Goal: Information Seeking & Learning: Learn about a topic

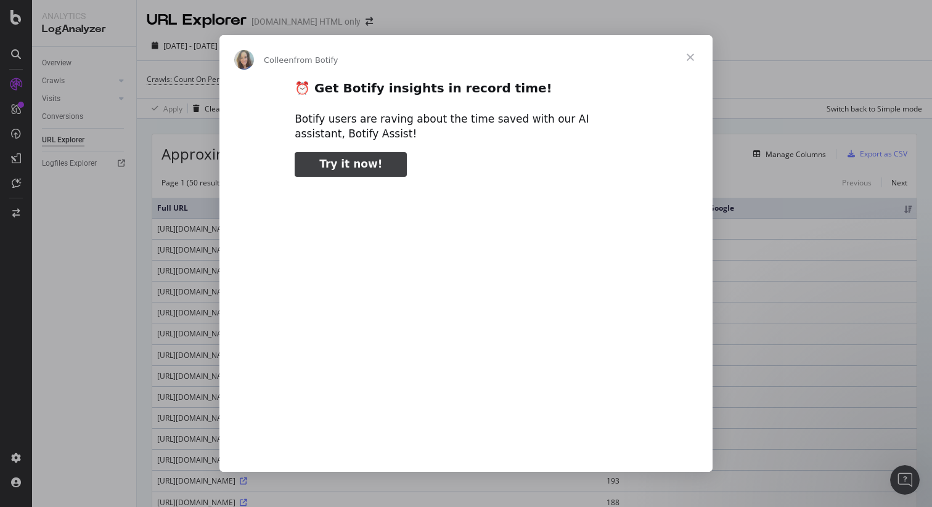
click at [692, 54] on span "Close" at bounding box center [690, 57] width 44 height 44
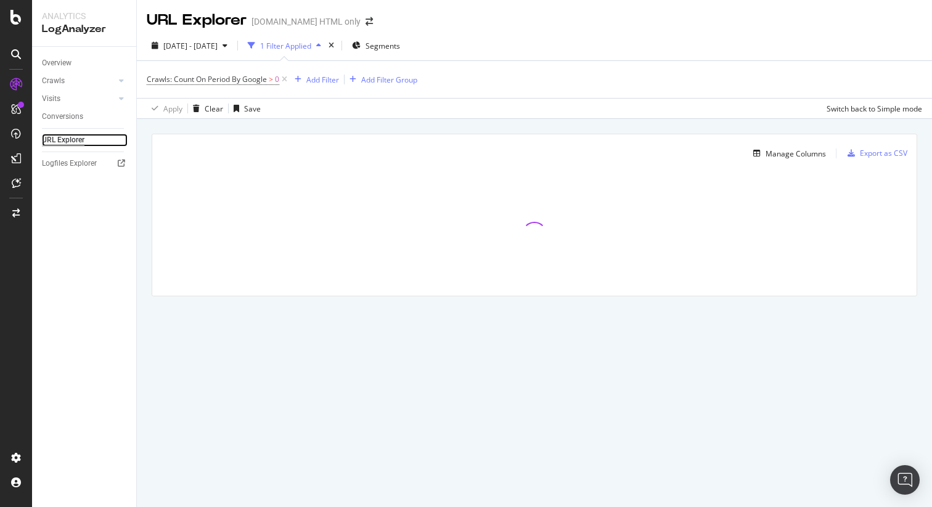
click at [70, 137] on div "URL Explorer" at bounding box center [63, 140] width 43 height 13
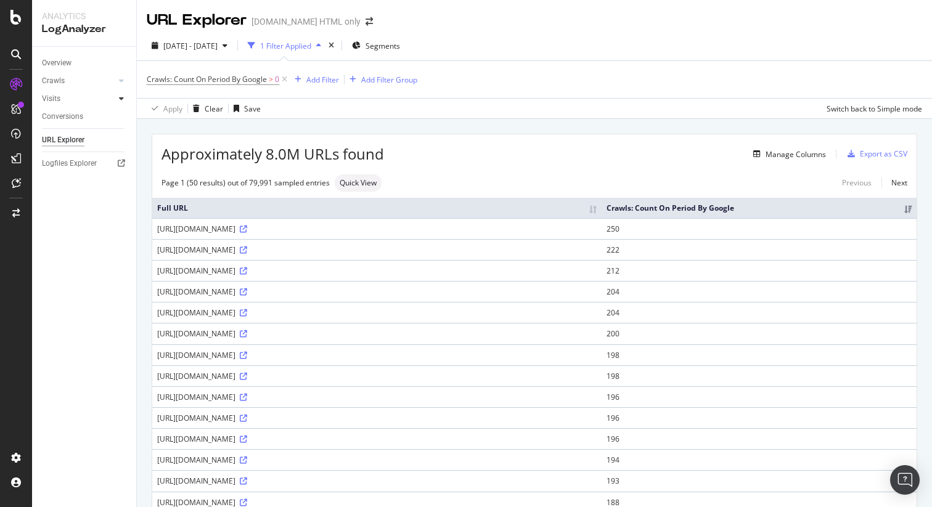
click at [124, 99] on div at bounding box center [121, 98] width 12 height 12
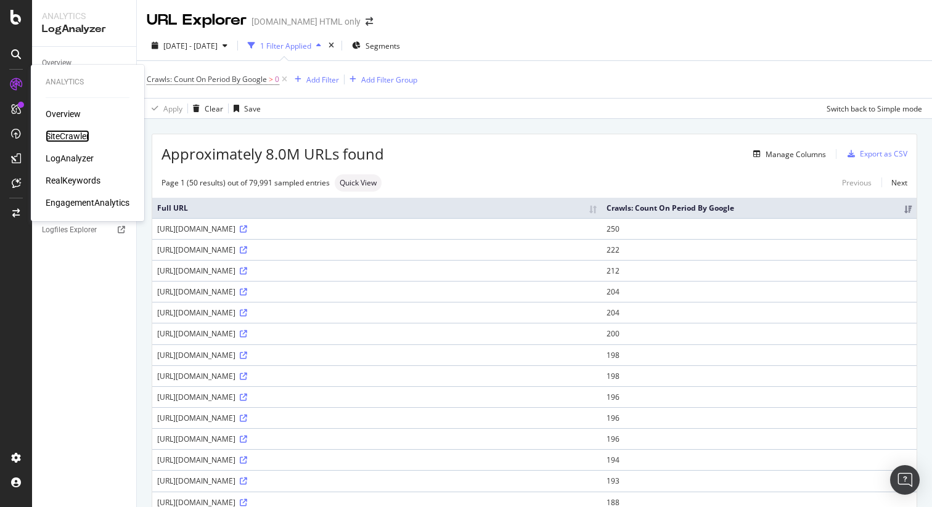
click at [64, 136] on div "SiteCrawler" at bounding box center [68, 136] width 44 height 12
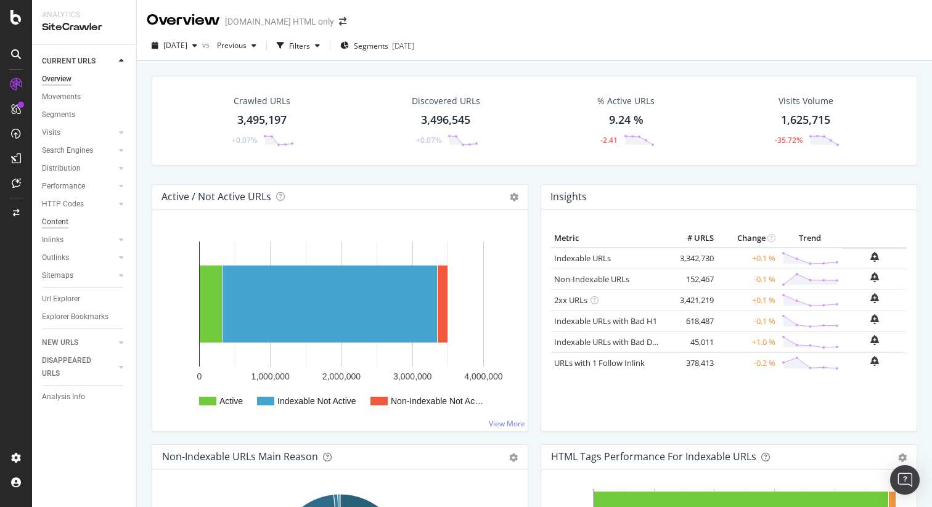
click at [59, 223] on div "Content" at bounding box center [55, 222] width 27 height 13
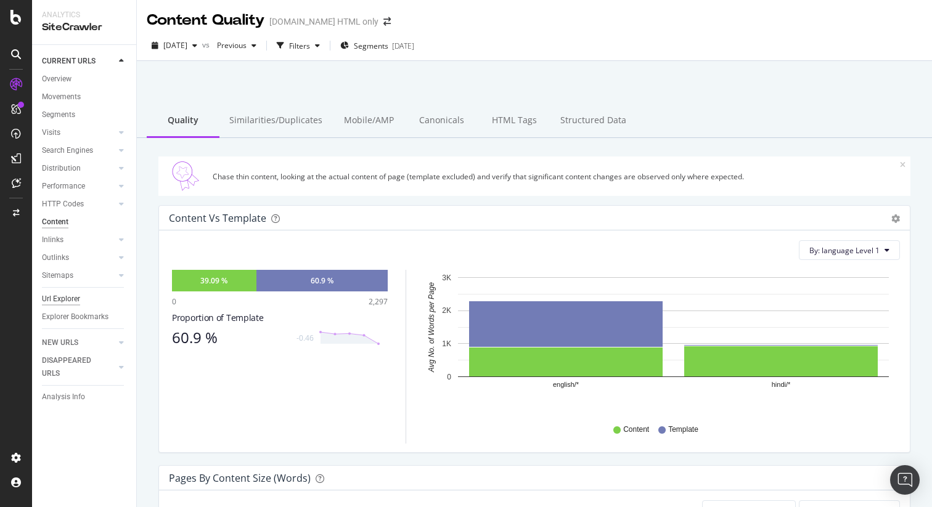
click at [66, 301] on div "Url Explorer" at bounding box center [61, 299] width 38 height 13
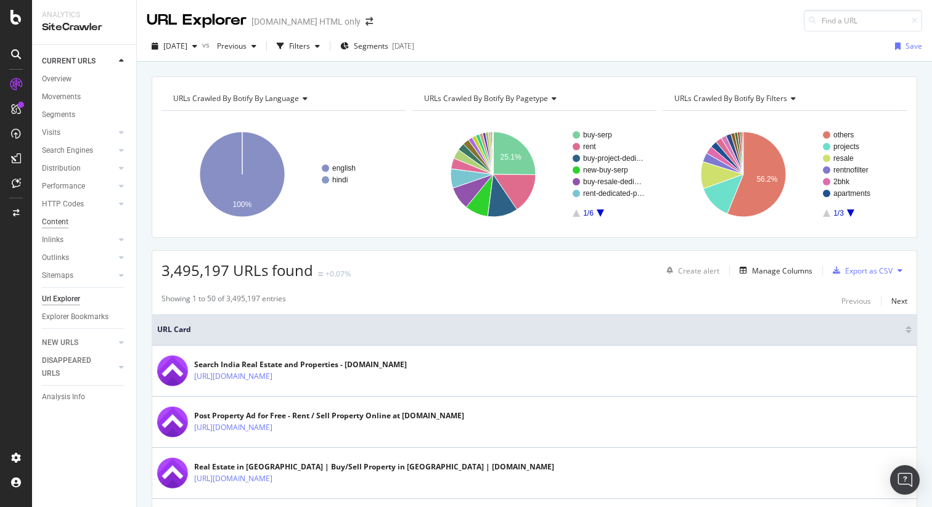
click at [62, 224] on div "Content" at bounding box center [55, 222] width 27 height 13
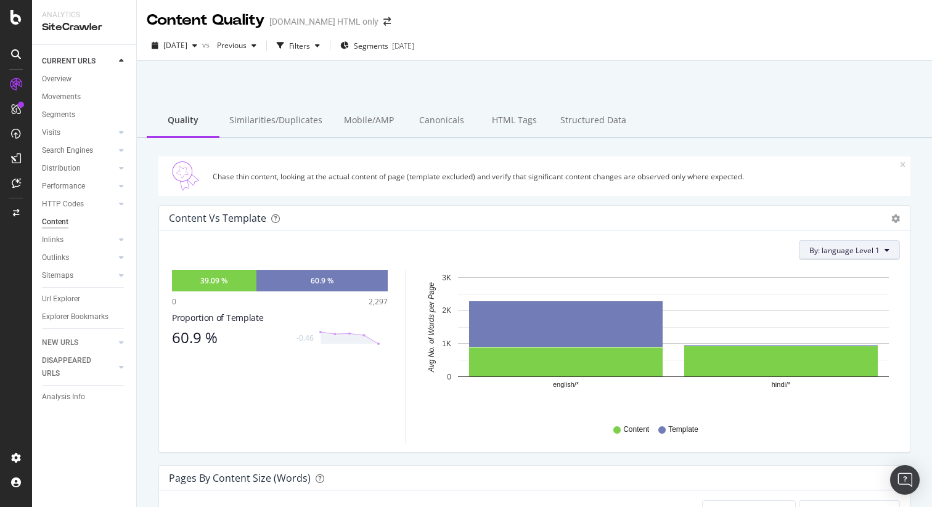
click at [872, 252] on span "By: language Level 1" at bounding box center [845, 250] width 70 height 10
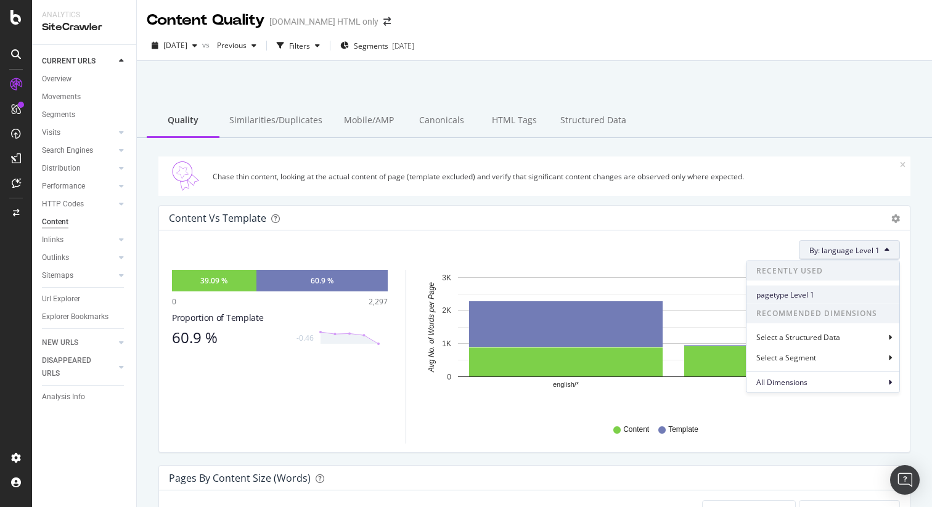
click at [803, 289] on span "pagetype Level 1" at bounding box center [823, 294] width 133 height 11
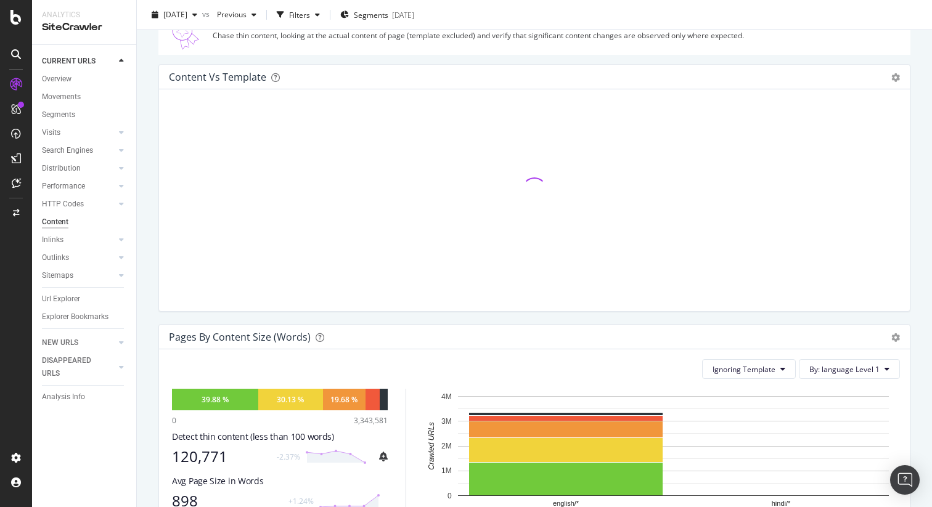
scroll to position [142, 0]
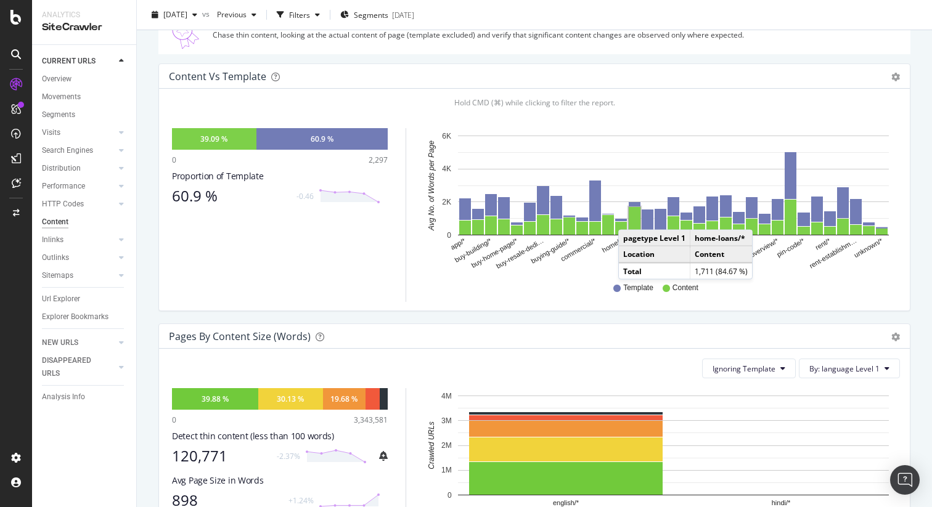
click at [631, 218] on rect "A chart." at bounding box center [635, 221] width 12 height 28
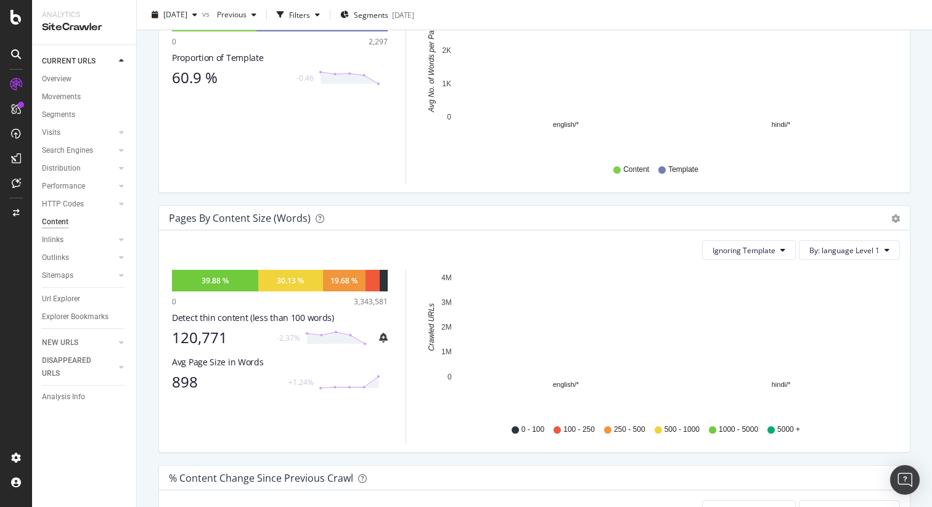
scroll to position [268, 0]
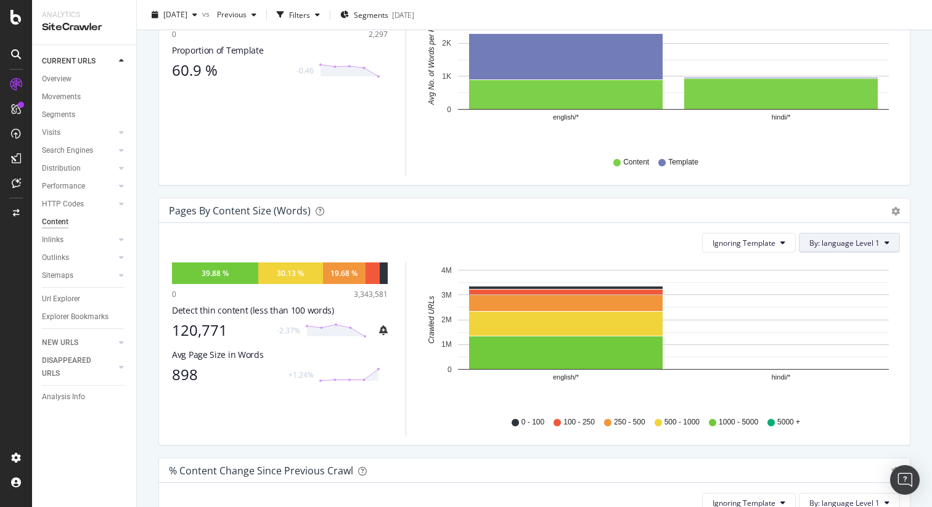
click at [831, 238] on span "By: language Level 1" at bounding box center [845, 243] width 70 height 10
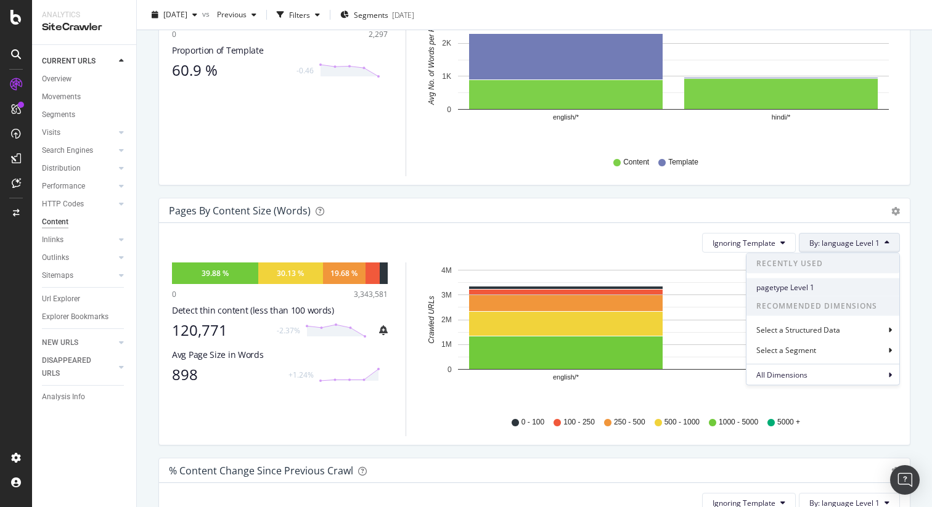
click at [795, 291] on span "pagetype Level 1" at bounding box center [823, 287] width 133 height 11
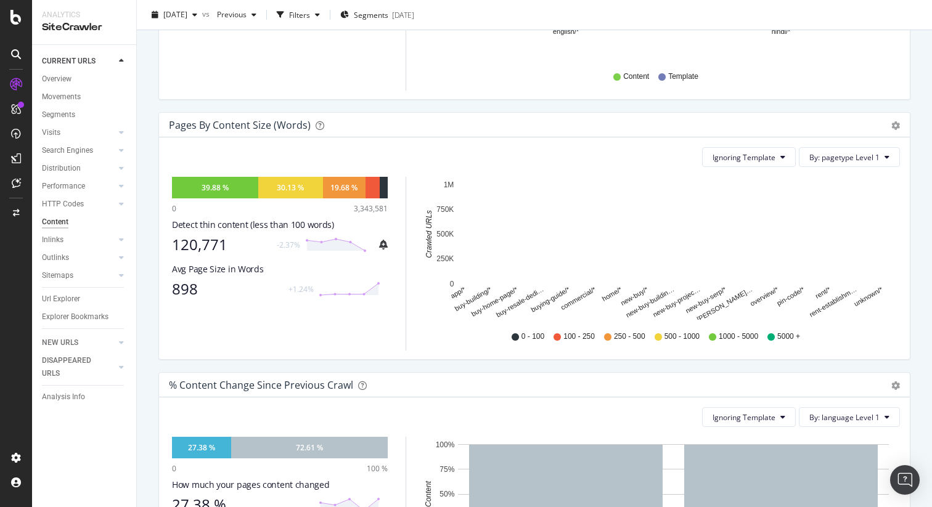
scroll to position [355, 0]
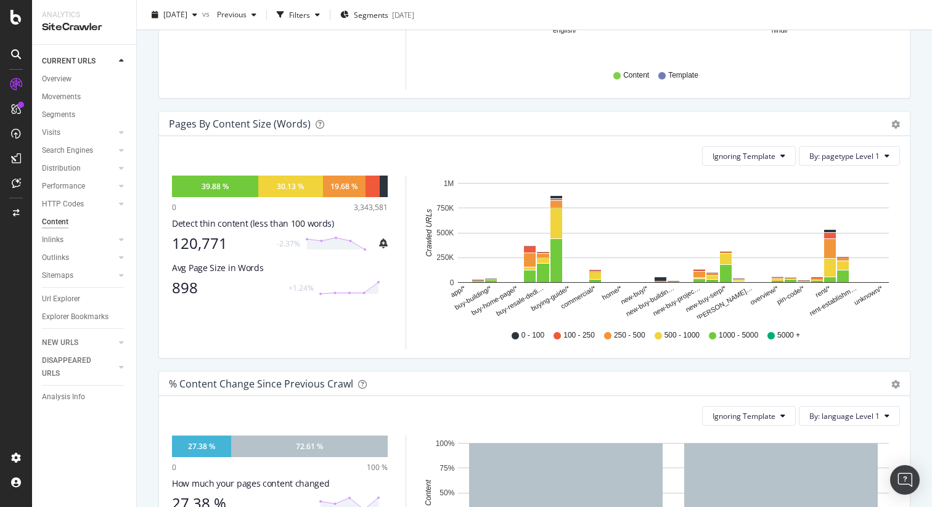
click at [208, 242] on div "120,771" at bounding box center [220, 243] width 97 height 17
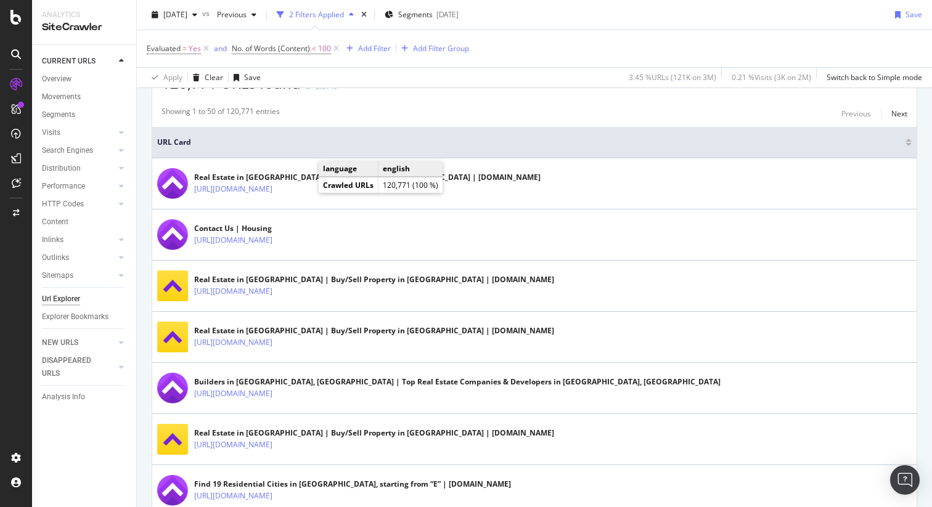
scroll to position [263, 0]
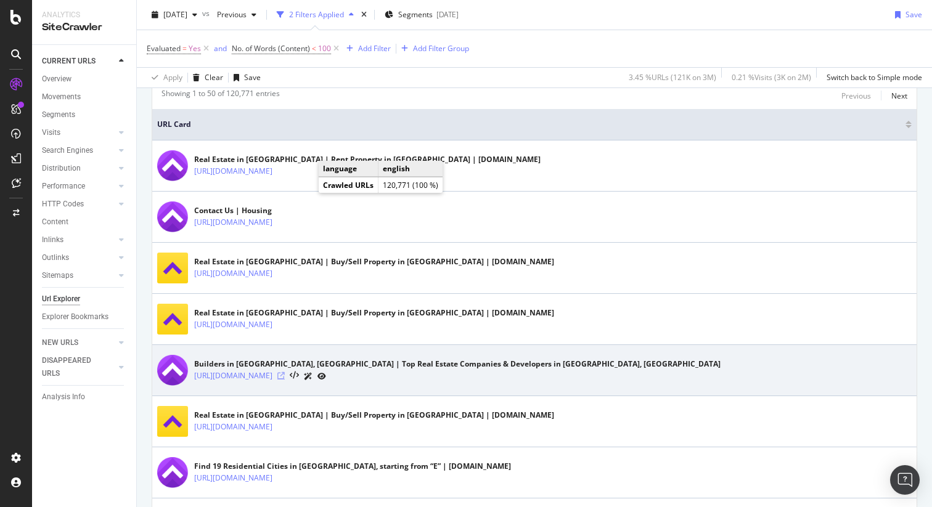
click at [285, 374] on icon at bounding box center [280, 375] width 7 height 7
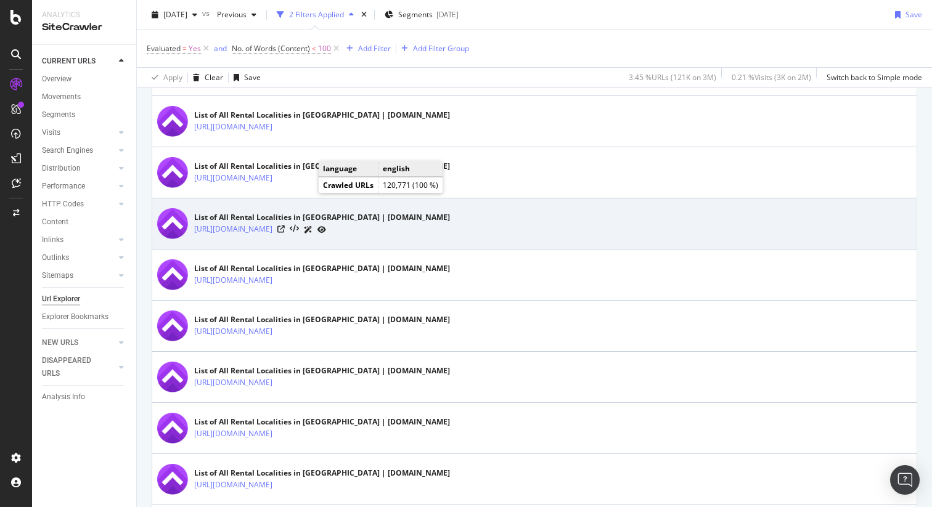
scroll to position [1487, 0]
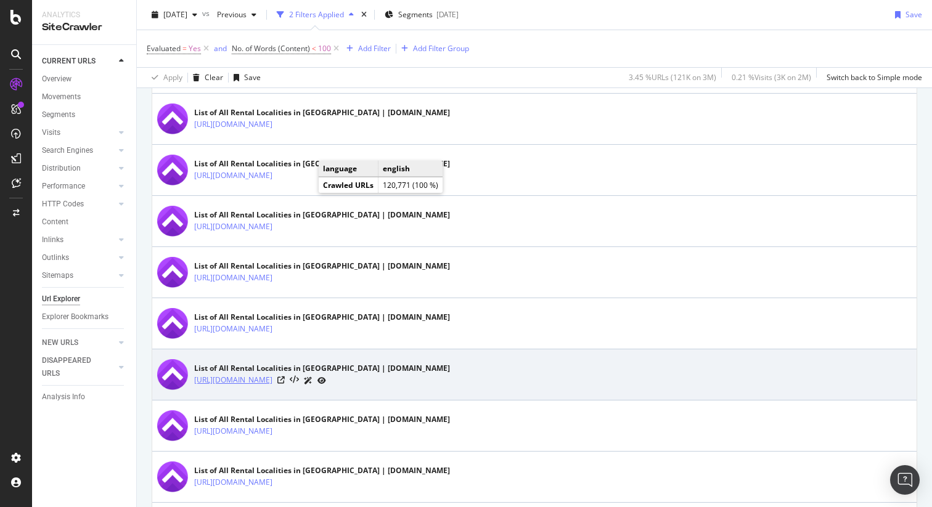
click at [273, 381] on link "https://housing.com/rent/raigad_1/all-localities-P2l75iiprquy1qvli" at bounding box center [233, 380] width 78 height 12
click at [285, 379] on icon at bounding box center [280, 380] width 7 height 7
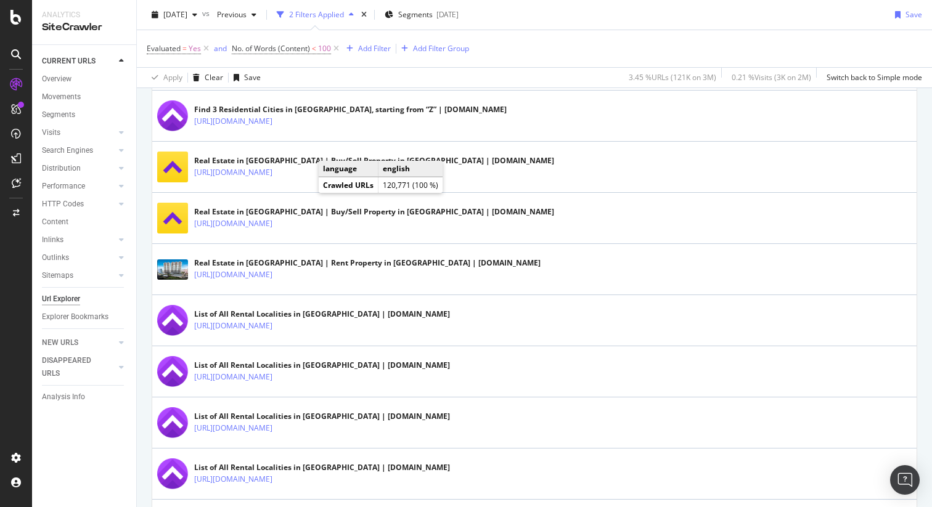
scroll to position [979, 0]
